Goal: Transaction & Acquisition: Obtain resource

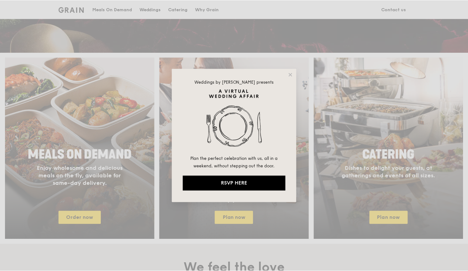
scroll to position [218, 0]
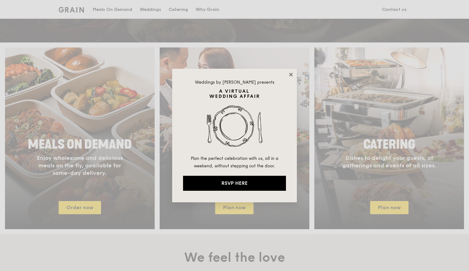
click at [291, 73] on icon at bounding box center [291, 75] width 6 height 6
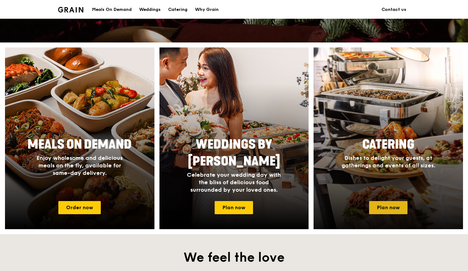
click at [396, 206] on link "Plan now" at bounding box center [388, 207] width 38 height 13
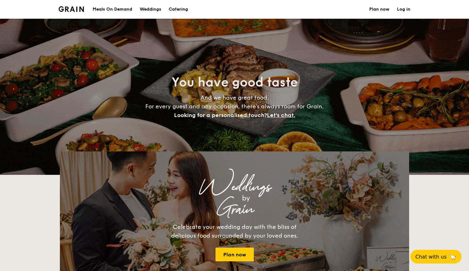
select select
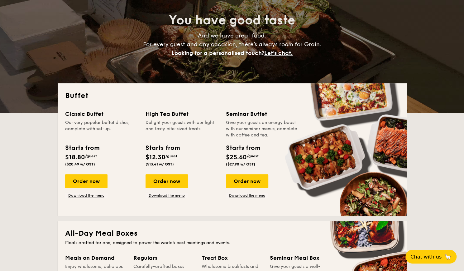
scroll to position [94, 0]
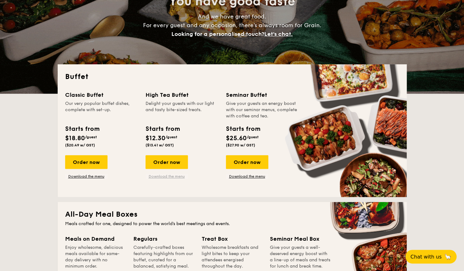
click at [165, 178] on link "Download the menu" at bounding box center [167, 176] width 42 height 5
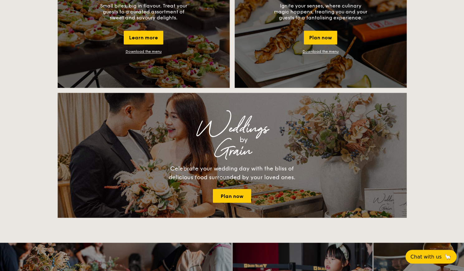
scroll to position [624, 0]
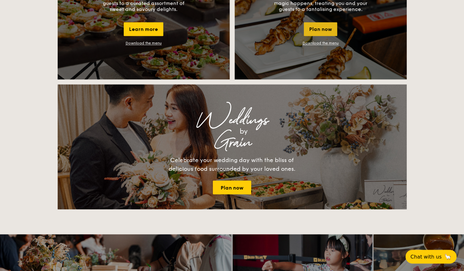
click at [332, 31] on div "Plan now" at bounding box center [320, 29] width 33 height 14
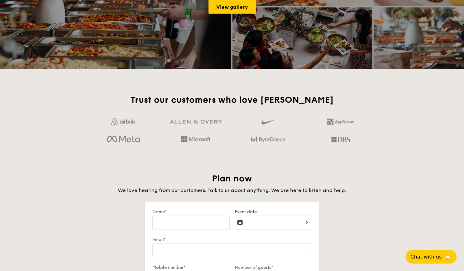
scroll to position [864, 0]
